Goal: Find specific page/section: Find specific page/section

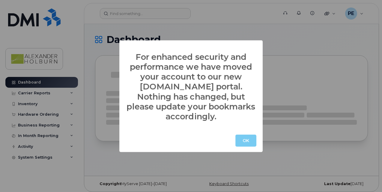
click at [251, 135] on button "OK" at bounding box center [245, 140] width 21 height 12
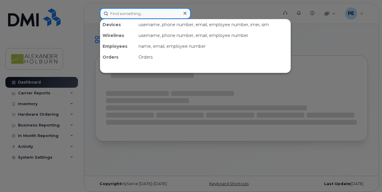
click at [132, 15] on input at bounding box center [145, 13] width 91 height 11
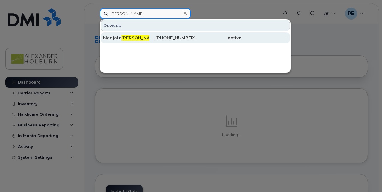
type input "jhaj"
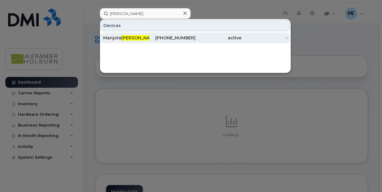
click at [128, 41] on div "Manjote Jhaj" at bounding box center [126, 37] width 46 height 11
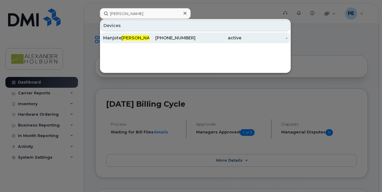
click at [112, 38] on div "Manjote Jhaj" at bounding box center [126, 38] width 46 height 6
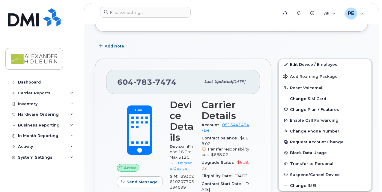
scroll to position [150, 0]
